Goal: Check status: Check status

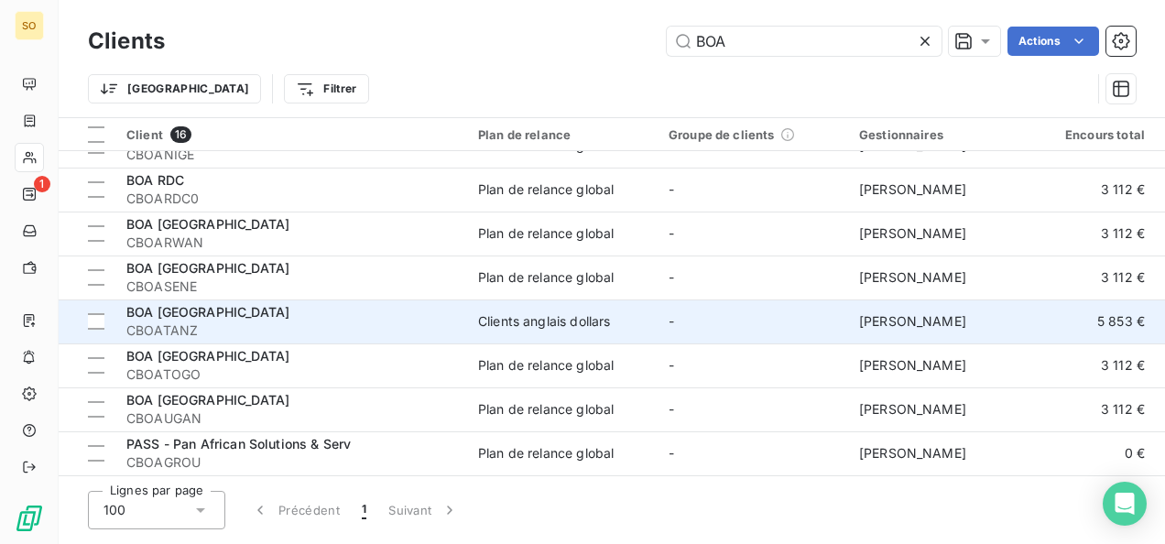
scroll to position [386, 0]
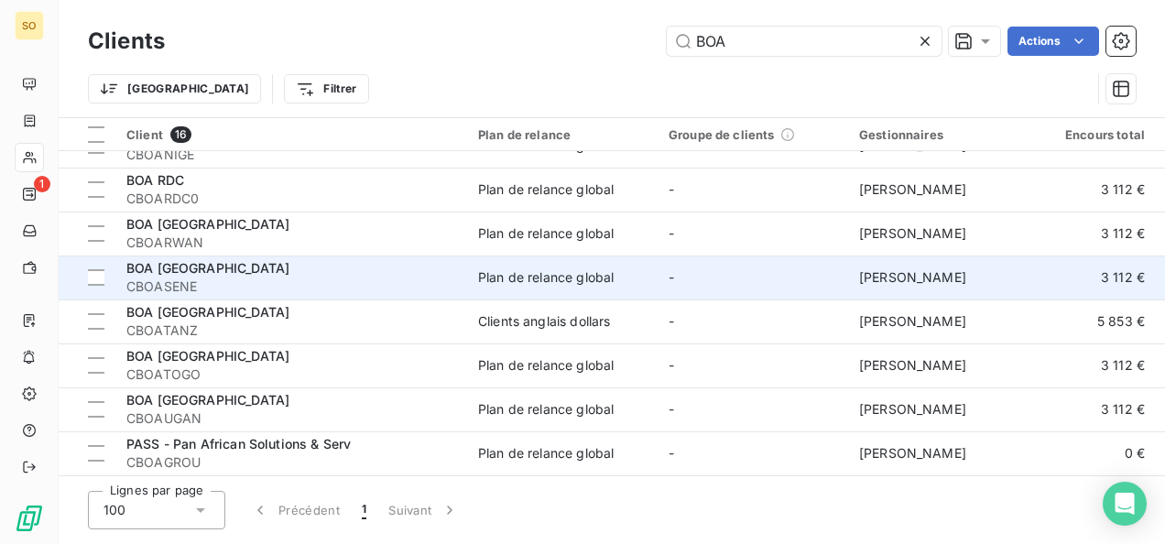
click at [179, 278] on span "CBOASENE" at bounding box center [291, 287] width 330 height 18
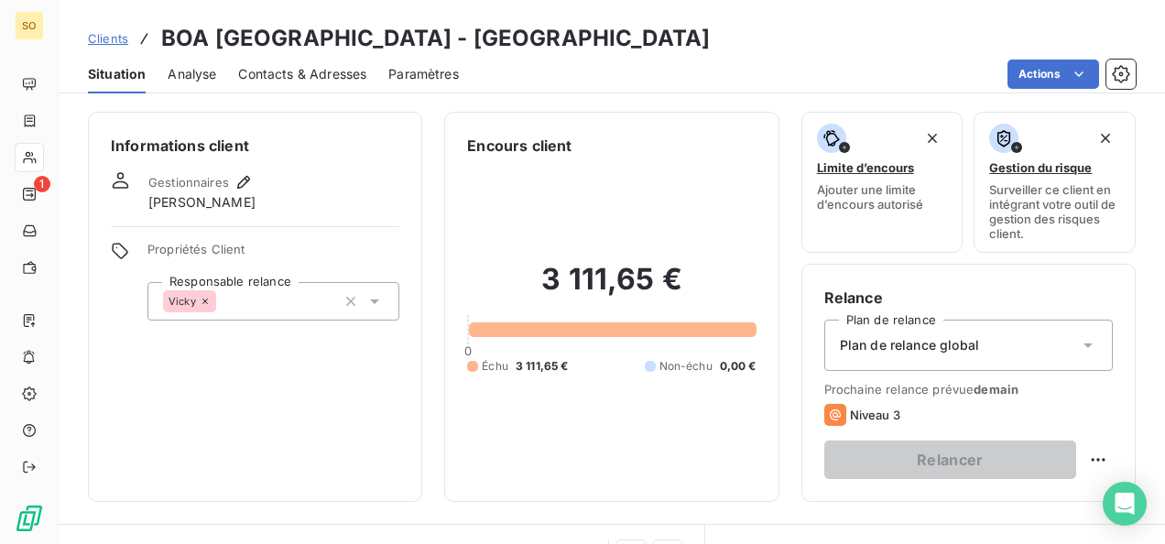
scroll to position [366, 0]
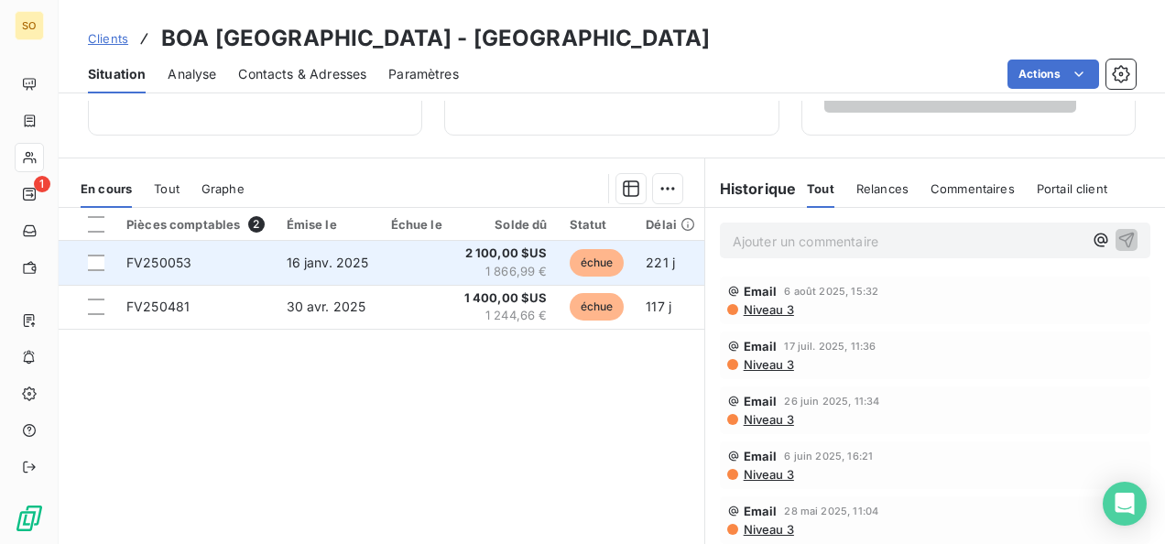
click at [482, 263] on span "1 866,99 €" at bounding box center [505, 272] width 83 height 18
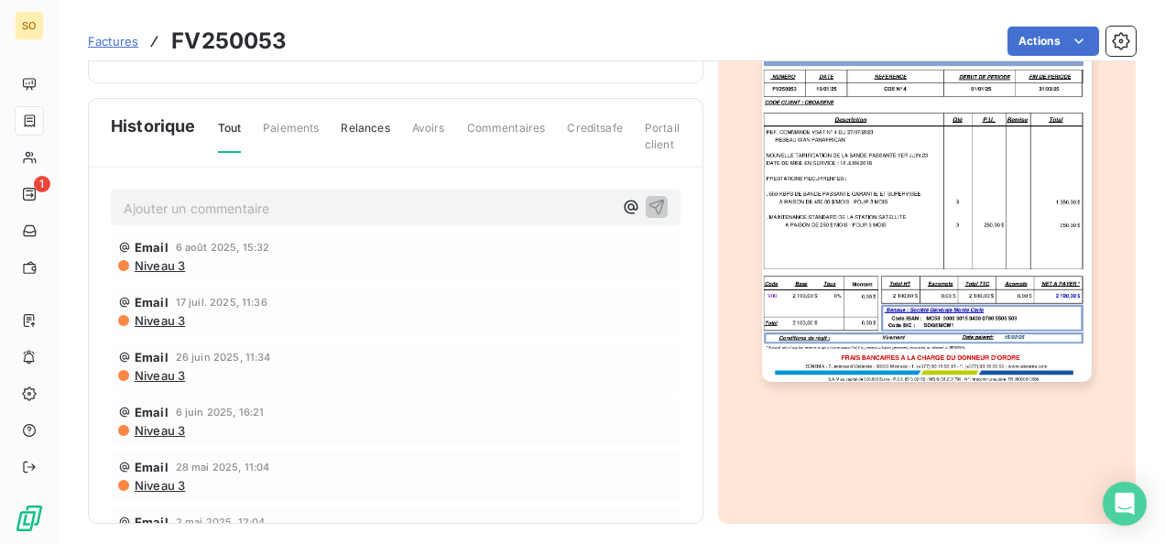
scroll to position [305, 0]
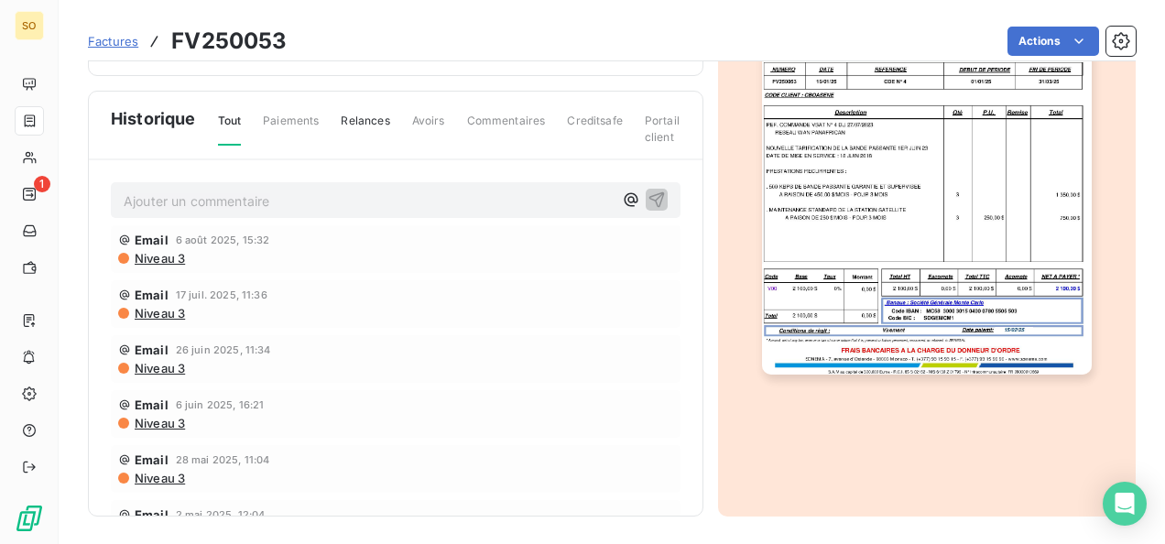
click at [941, 283] on img "button" at bounding box center [927, 142] width 330 height 466
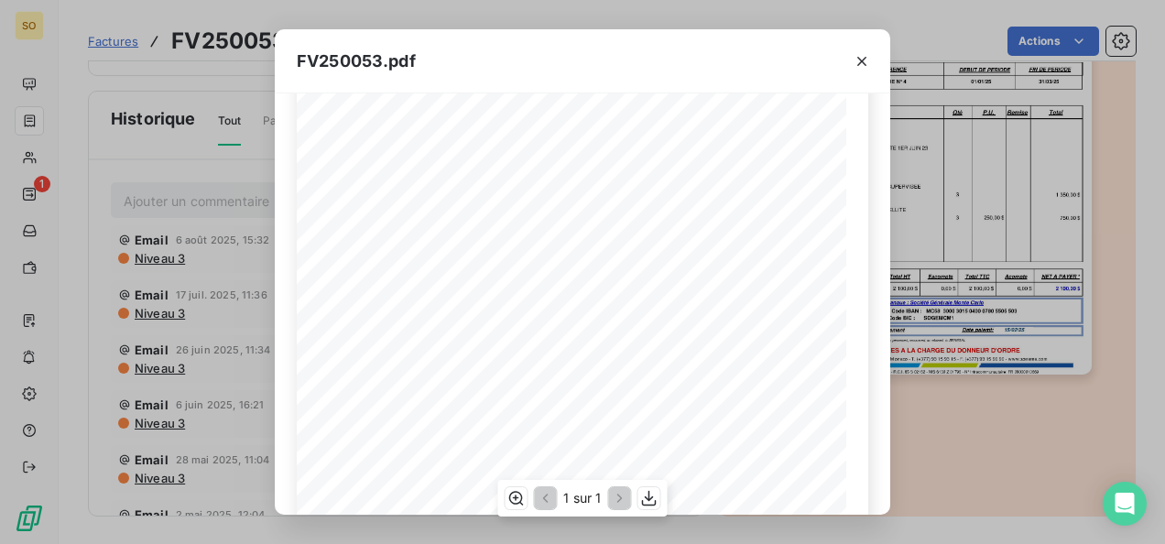
scroll to position [398, 0]
click at [646, 503] on icon "button" at bounding box center [649, 498] width 18 height 18
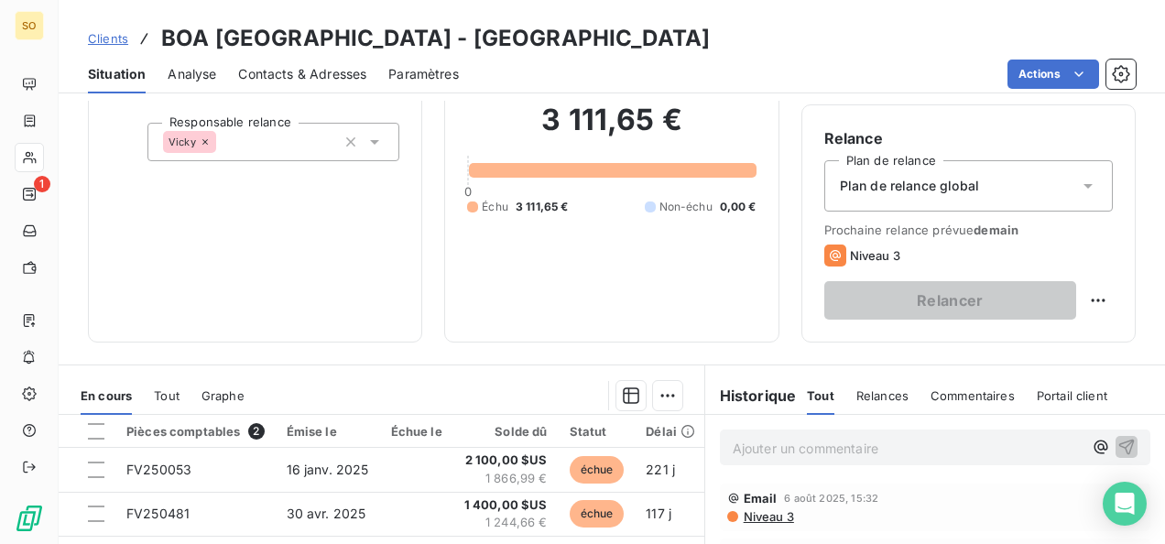
scroll to position [366, 0]
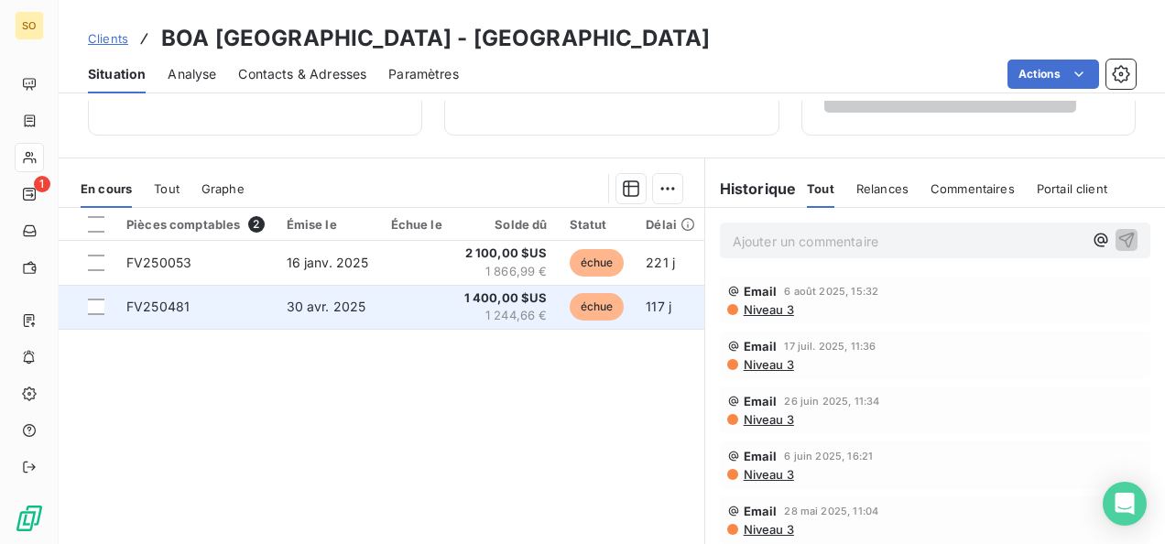
click at [420, 304] on td at bounding box center [416, 307] width 73 height 44
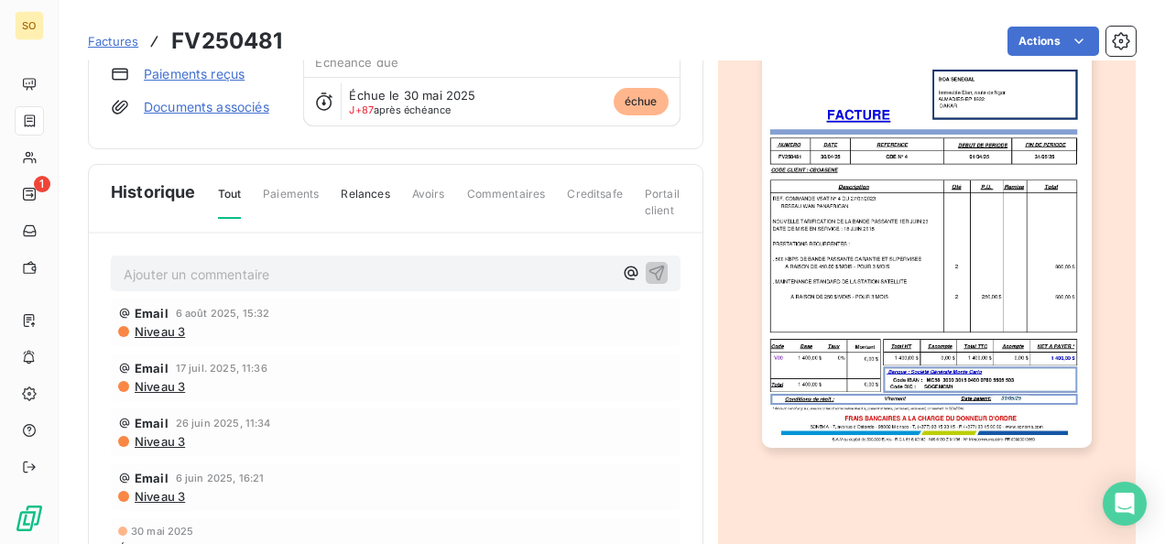
scroll to position [305, 0]
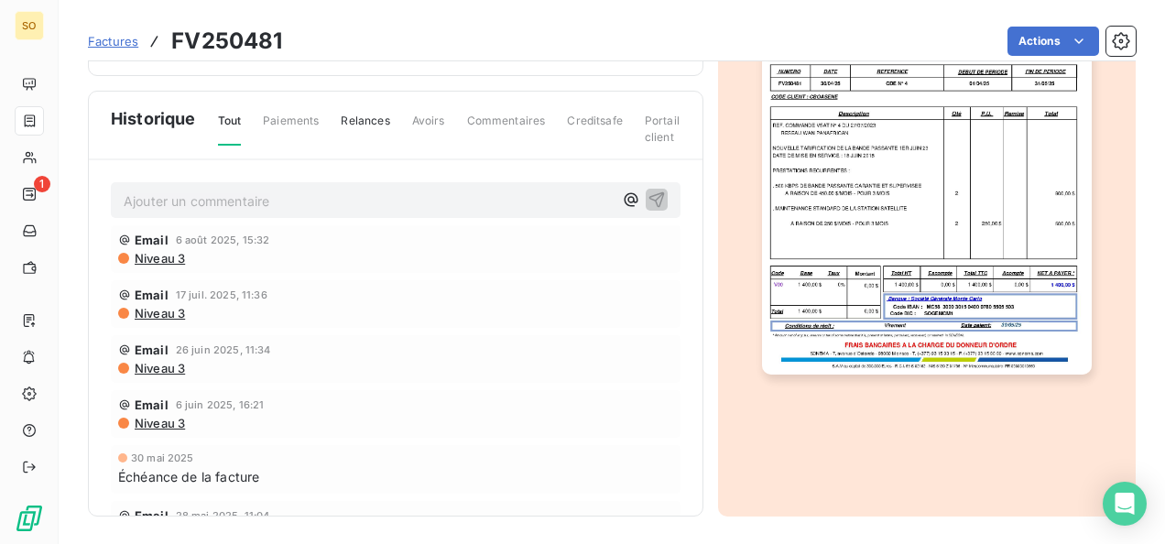
click at [880, 262] on img "button" at bounding box center [927, 142] width 330 height 466
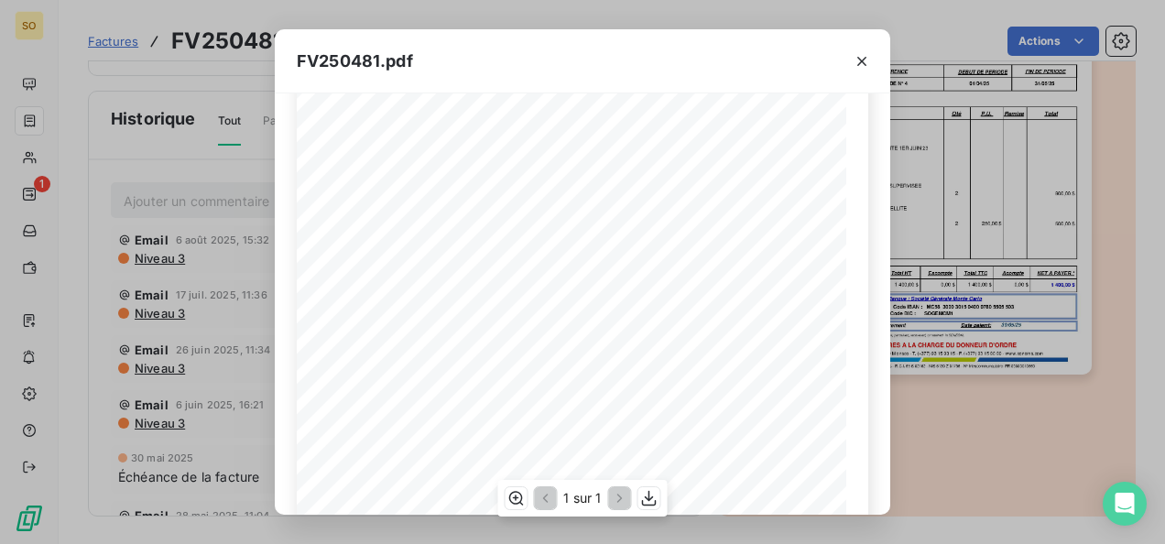
scroll to position [398, 0]
click at [651, 496] on icon "button" at bounding box center [649, 498] width 18 height 18
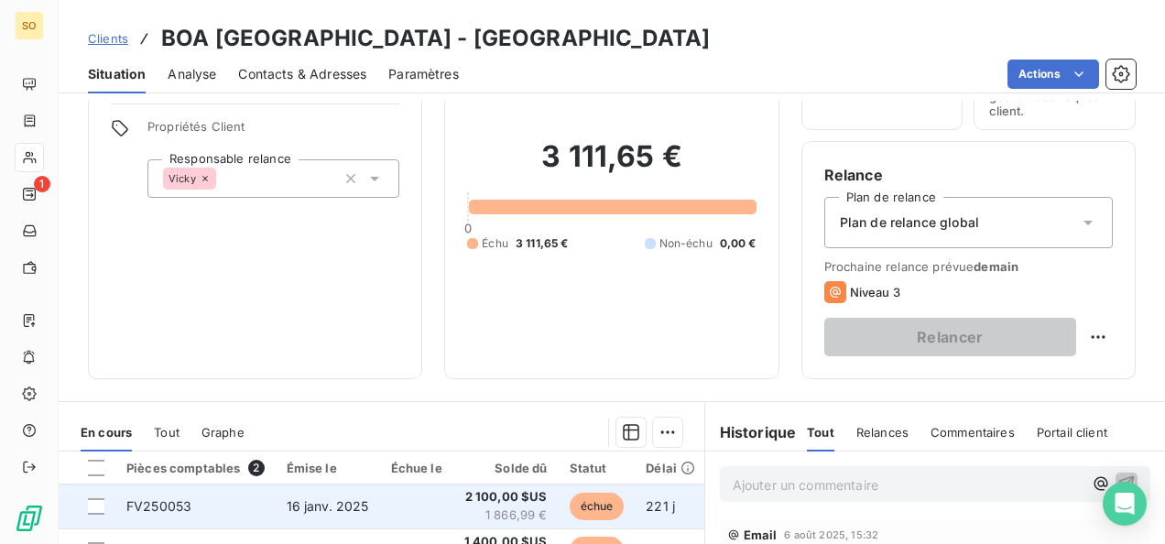
scroll to position [275, 0]
